Goal: Navigation & Orientation: Find specific page/section

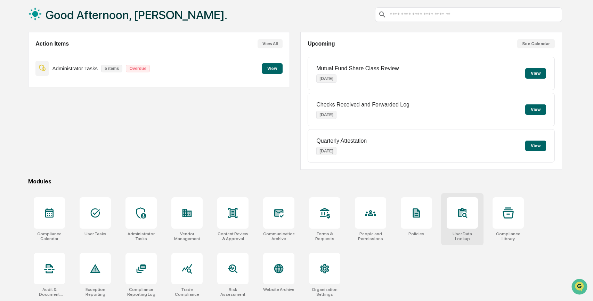
click at [462, 211] on icon at bounding box center [462, 212] width 11 height 11
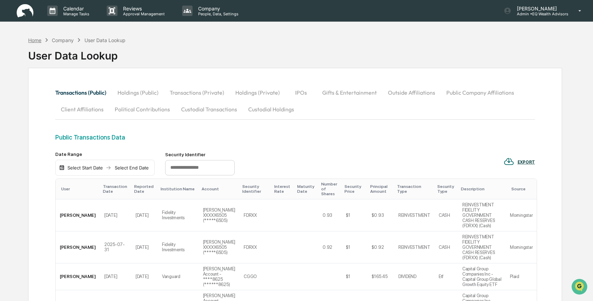
click at [40, 39] on div "Home" at bounding box center [34, 40] width 13 height 6
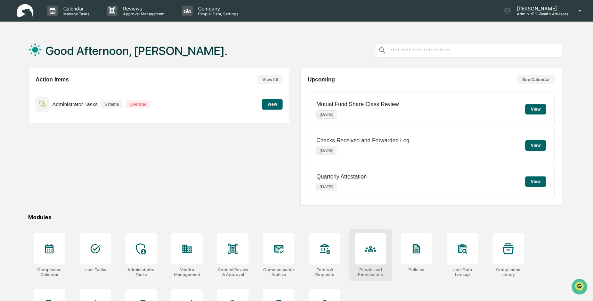
click at [371, 246] on icon at bounding box center [370, 248] width 11 height 11
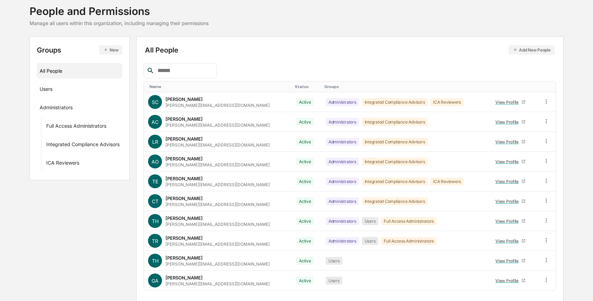
scroll to position [63, 0]
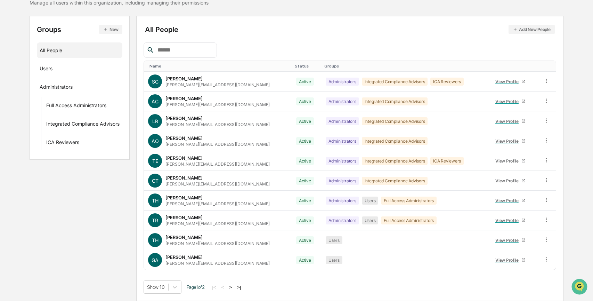
click at [234, 286] on button ">" at bounding box center [230, 287] width 7 height 6
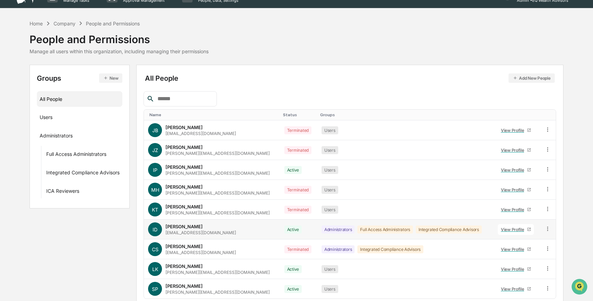
scroll to position [0, 0]
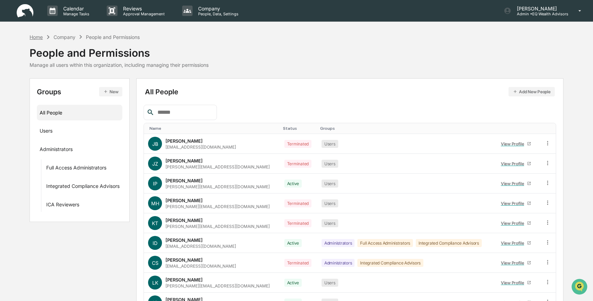
click at [33, 37] on div "Home" at bounding box center [36, 37] width 13 height 6
